Goal: Task Accomplishment & Management: Manage account settings

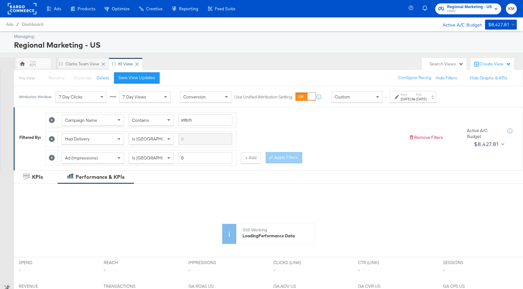
click at [417, 100] on strong "to" at bounding box center [413, 99] width 5 height 5
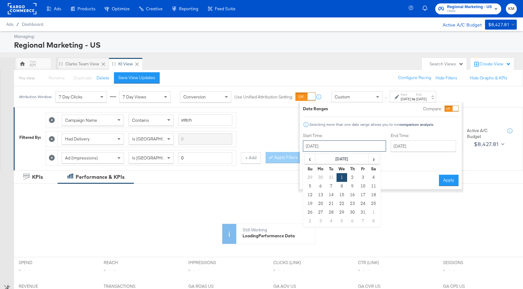
click at [358, 146] on input "[DATE]" at bounding box center [344, 145] width 83 height 11
click at [374, 159] on span "›" at bounding box center [374, 158] width 10 height 9
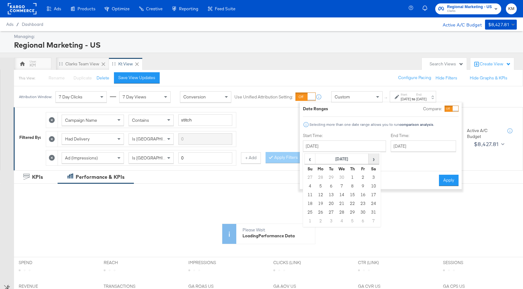
click at [374, 159] on span "›" at bounding box center [374, 158] width 10 height 9
click at [312, 161] on span "‹" at bounding box center [310, 158] width 10 height 9
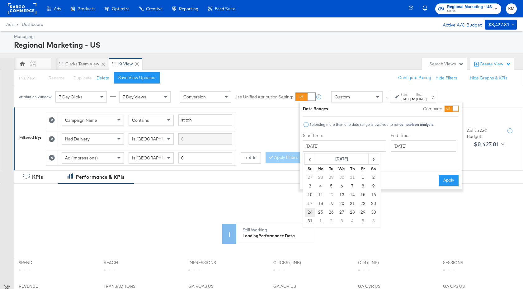
click at [310, 210] on td "24" at bounding box center [310, 212] width 11 height 9
type input "[DATE]"
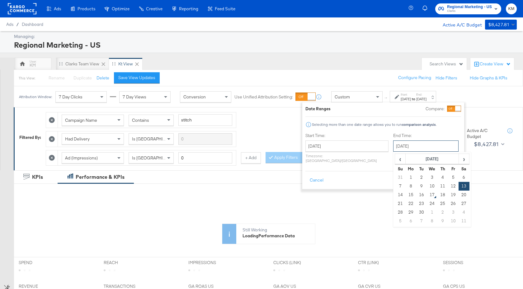
click at [412, 145] on input "[DATE]" at bounding box center [425, 145] width 65 height 11
click at [417, 191] on td "16" at bounding box center [422, 195] width 11 height 9
type input "[DATE]"
click at [457, 177] on button "Apply" at bounding box center [452, 180] width 20 height 11
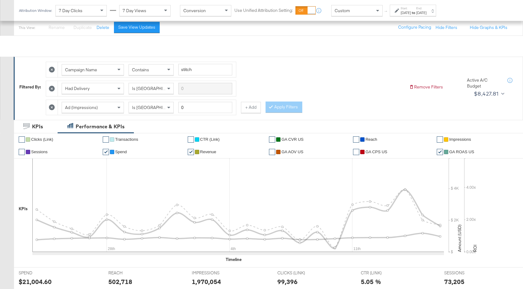
scroll to position [25, 0]
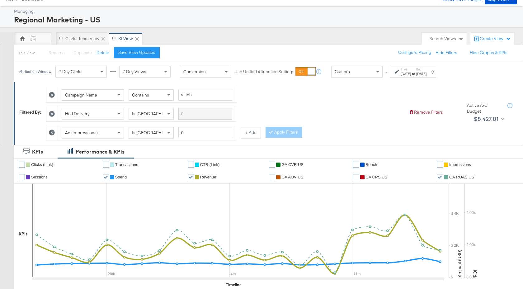
click at [427, 68] on label "End:" at bounding box center [422, 69] width 10 height 4
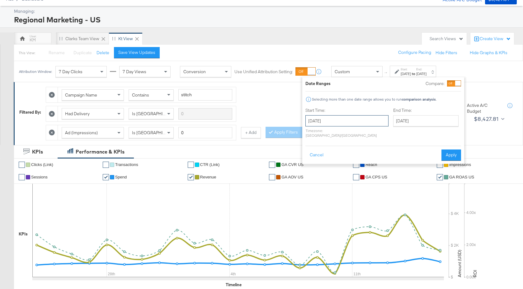
click at [352, 124] on input "[DATE]" at bounding box center [347, 120] width 83 height 11
click at [377, 137] on span "›" at bounding box center [377, 133] width 10 height 9
click at [310, 160] on td "7" at bounding box center [312, 161] width 11 height 9
type input "[DATE]"
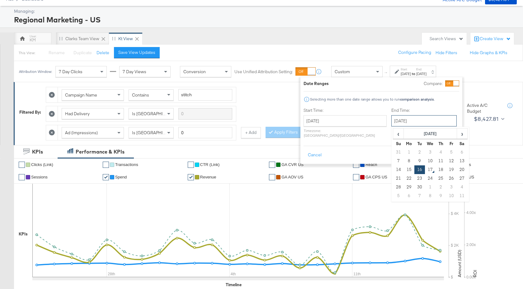
click at [410, 124] on input "[DATE]" at bounding box center [424, 120] width 65 height 11
click at [457, 158] on td "13" at bounding box center [462, 161] width 11 height 9
type input "[DATE]"
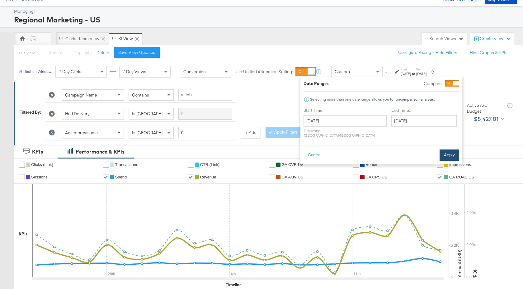
click at [450, 150] on button "Apply" at bounding box center [450, 155] width 20 height 11
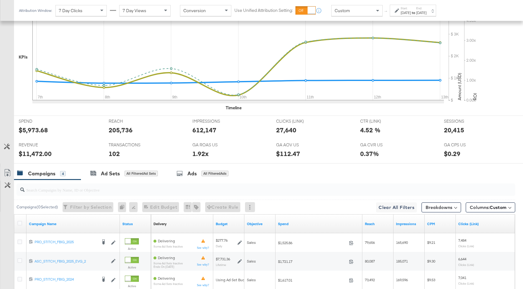
scroll to position [286, 0]
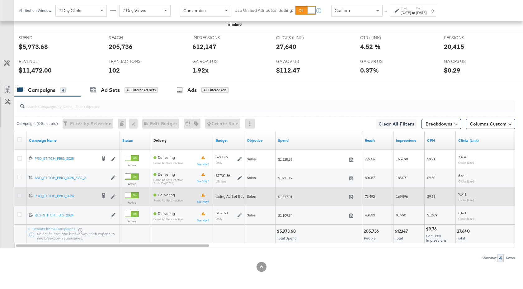
click at [19, 196] on icon at bounding box center [19, 195] width 5 height 5
click at [0, 0] on input "checkbox" at bounding box center [0, 0] width 0 height 0
click at [18, 197] on icon at bounding box center [19, 195] width 5 height 5
click at [0, 0] on input "checkbox" at bounding box center [0, 0] width 0 height 0
click at [20, 196] on icon at bounding box center [19, 195] width 5 height 5
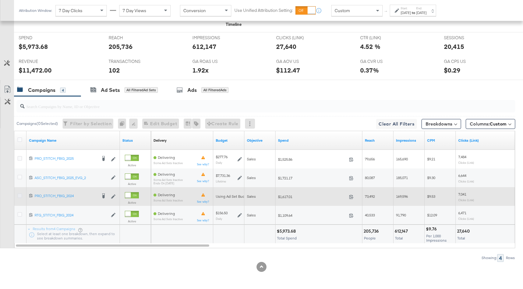
click at [0, 0] on input "checkbox" at bounding box center [0, 0] width 0 height 0
click at [20, 196] on icon at bounding box center [19, 195] width 5 height 5
click at [0, 0] on input "checkbox" at bounding box center [0, 0] width 0 height 0
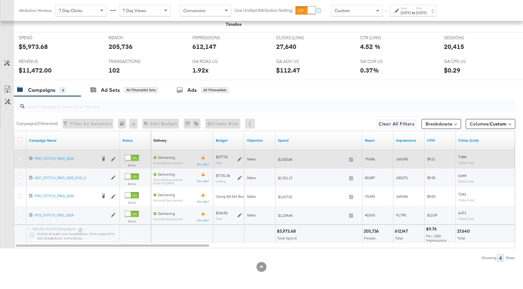
click at [19, 159] on icon at bounding box center [19, 158] width 5 height 5
click at [0, 0] on input "checkbox" at bounding box center [0, 0] width 0 height 0
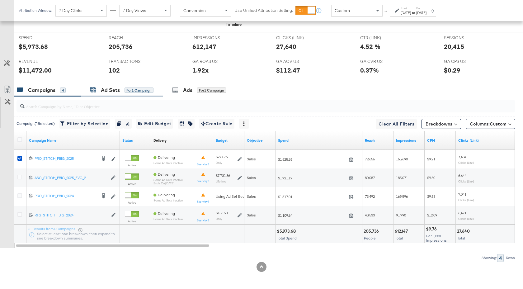
click at [111, 93] on div "Ad Sets" at bounding box center [110, 90] width 19 height 7
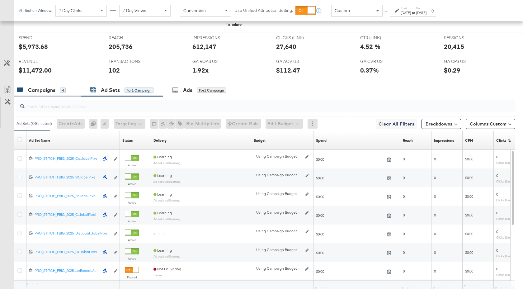
click at [50, 90] on div "Campaigns" at bounding box center [41, 90] width 27 height 7
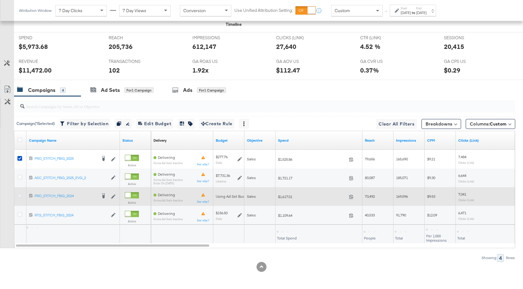
click at [18, 197] on icon at bounding box center [19, 195] width 5 height 5
click at [0, 0] on input "checkbox" at bounding box center [0, 0] width 0 height 0
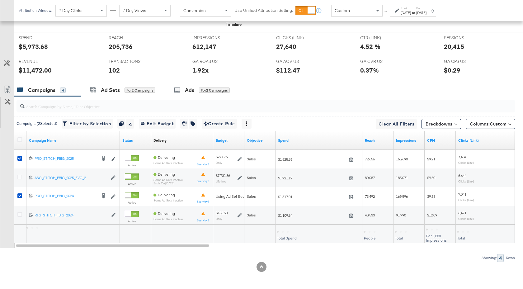
click at [111, 90] on div "Ad Sets" at bounding box center [110, 90] width 19 height 7
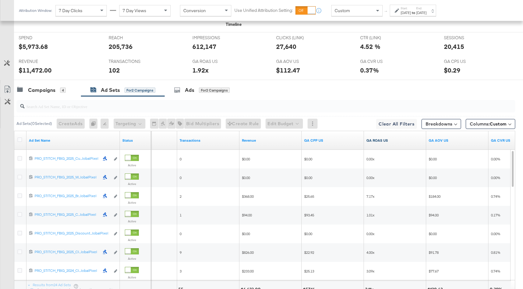
click at [402, 141] on link "GA ROAS US" at bounding box center [395, 140] width 57 height 5
click at [42, 89] on div "Campaigns" at bounding box center [41, 90] width 27 height 7
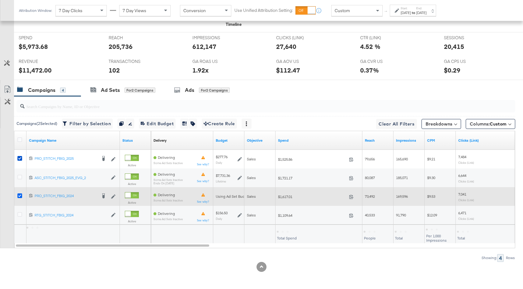
click at [20, 196] on icon at bounding box center [19, 195] width 5 height 5
click at [0, 0] on input "checkbox" at bounding box center [0, 0] width 0 height 0
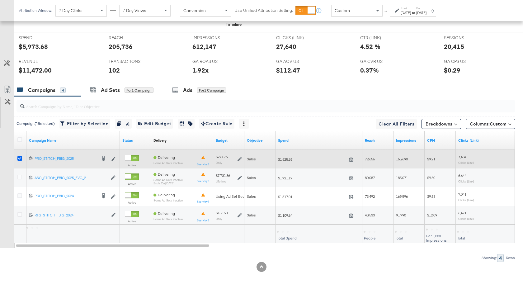
click at [20, 159] on icon at bounding box center [19, 158] width 5 height 5
click at [0, 0] on input "checkbox" at bounding box center [0, 0] width 0 height 0
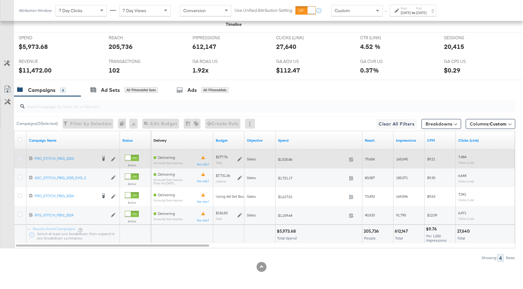
click at [19, 158] on icon at bounding box center [19, 158] width 5 height 5
click at [0, 0] on input "checkbox" at bounding box center [0, 0] width 0 height 0
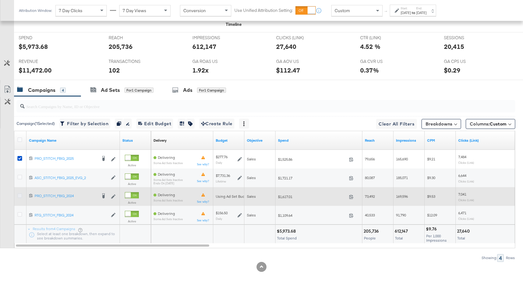
click at [18, 194] on icon at bounding box center [19, 195] width 5 height 5
click at [0, 0] on input "checkbox" at bounding box center [0, 0] width 0 height 0
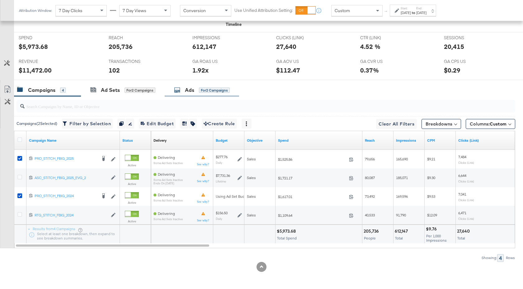
click at [193, 90] on div "Ads" at bounding box center [189, 90] width 9 height 7
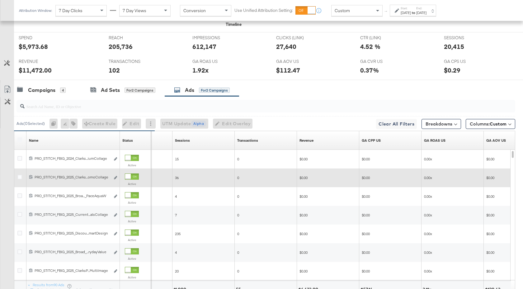
click at [453, 142] on div "GA ROAS US Sorting Unavailable" at bounding box center [453, 141] width 62 height 10
click at [104, 92] on div "Ad Sets" at bounding box center [110, 90] width 19 height 7
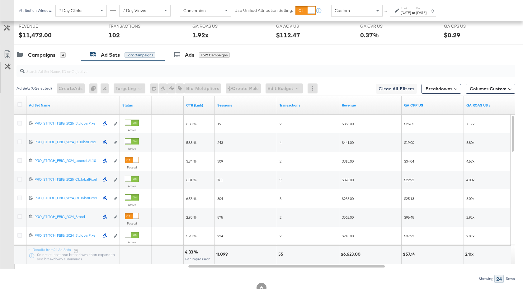
scroll to position [342, 0]
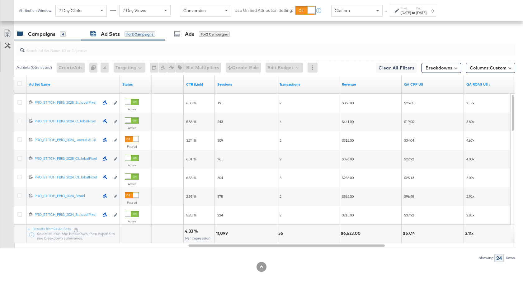
click at [53, 33] on div "Campaigns" at bounding box center [41, 34] width 27 height 7
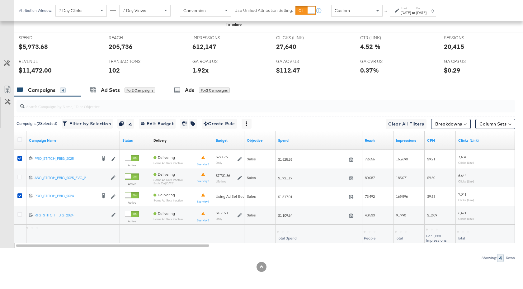
scroll to position [286, 0]
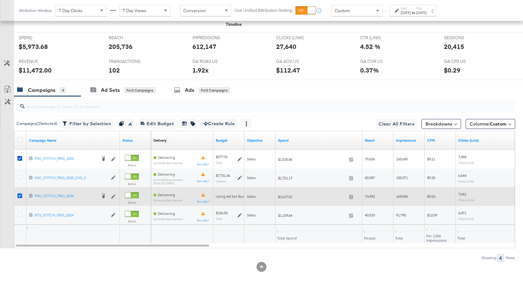
click at [18, 194] on icon at bounding box center [19, 195] width 5 height 5
click at [0, 0] on input "checkbox" at bounding box center [0, 0] width 0 height 0
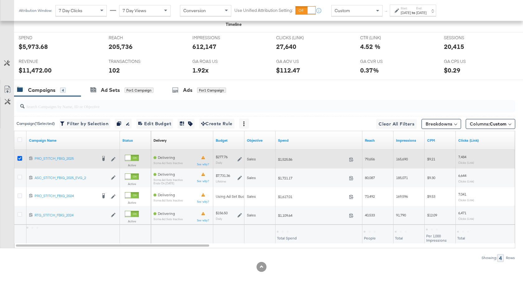
click at [19, 160] on icon at bounding box center [19, 158] width 5 height 5
click at [0, 0] on input "checkbox" at bounding box center [0, 0] width 0 height 0
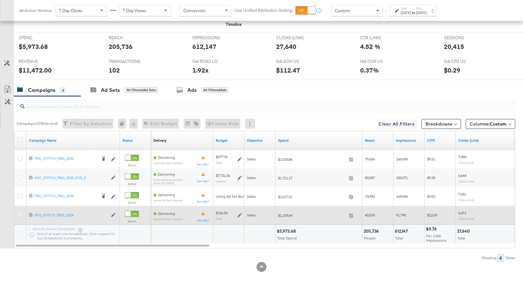
click at [20, 214] on icon at bounding box center [19, 214] width 5 height 5
click at [0, 0] on input "checkbox" at bounding box center [0, 0] width 0 height 0
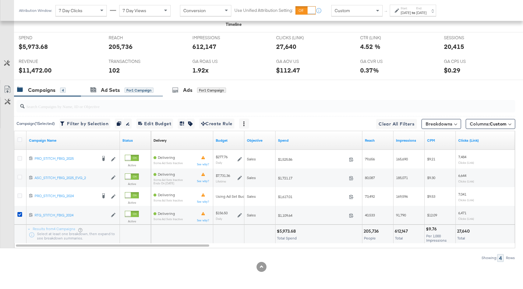
click at [116, 94] on div "Ad Sets for 1 Campaign" at bounding box center [122, 89] width 82 height 13
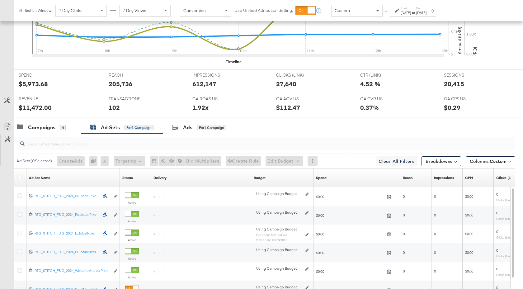
scroll to position [342, 0]
